Goal: Information Seeking & Learning: Learn about a topic

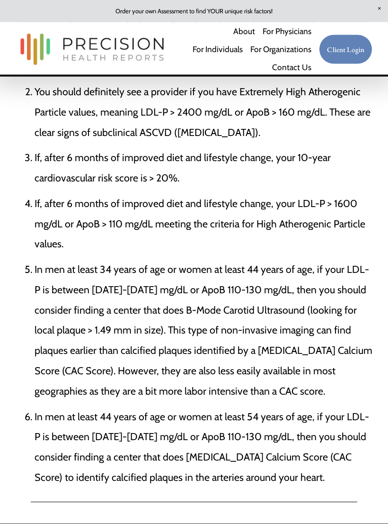
scroll to position [3371, 0]
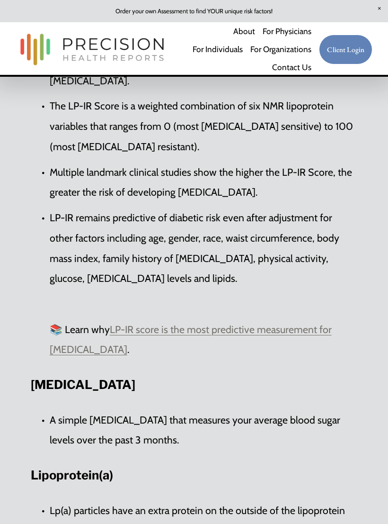
scroll to position [1272, 0]
click at [155, 324] on link "LP-IR score is the most predictive measurement for insulin resistance" at bounding box center [191, 340] width 282 height 33
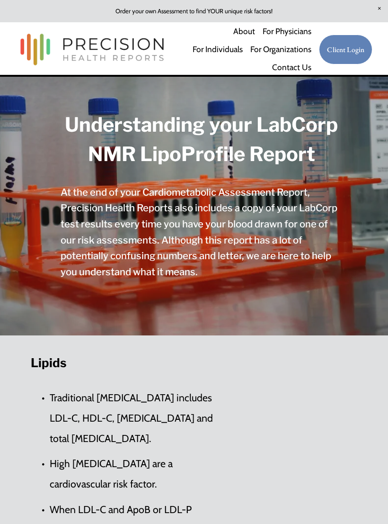
scroll to position [1273, 0]
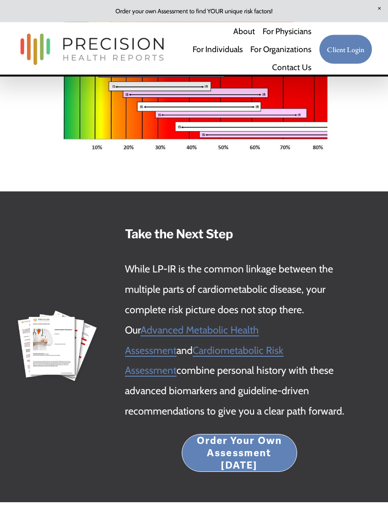
scroll to position [1651, 0]
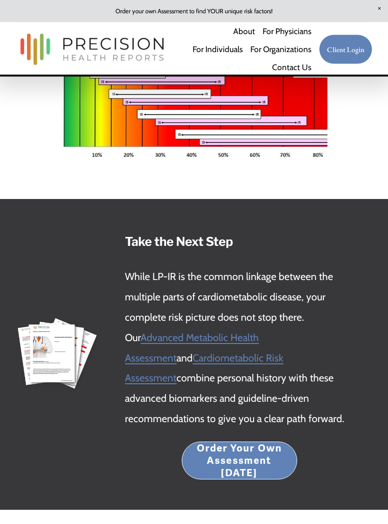
click at [144, 332] on span "Advanced Metabolic Health Assessment" at bounding box center [192, 348] width 134 height 33
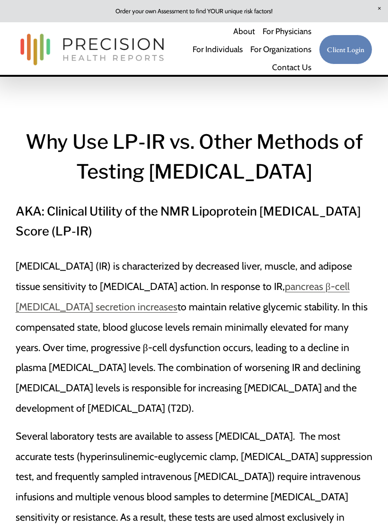
scroll to position [1651, 0]
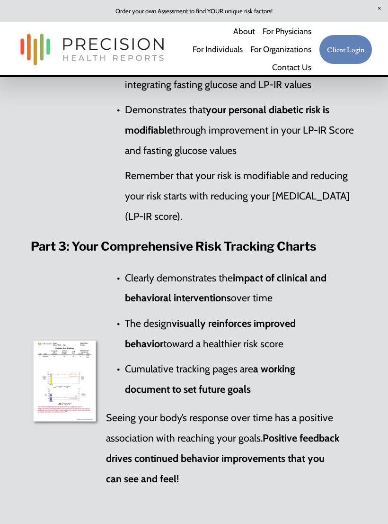
scroll to position [1249, 0]
